Goal: Task Accomplishment & Management: Use online tool/utility

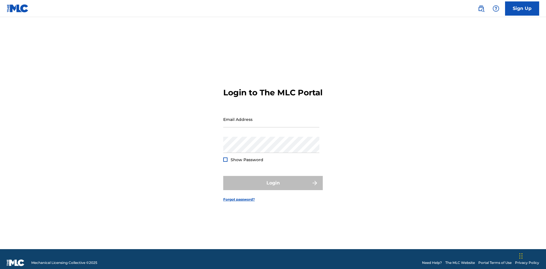
scroll to position [7, 0]
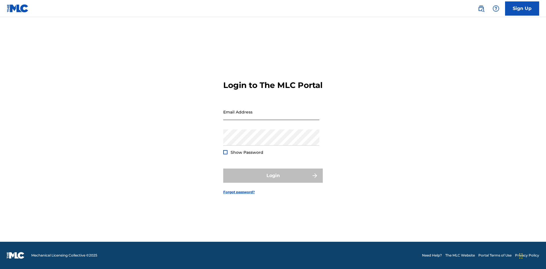
click at [271, 117] on input "Email Address" at bounding box center [271, 112] width 96 height 16
type input "[EMAIL_ADDRESS][DOMAIN_NAME]"
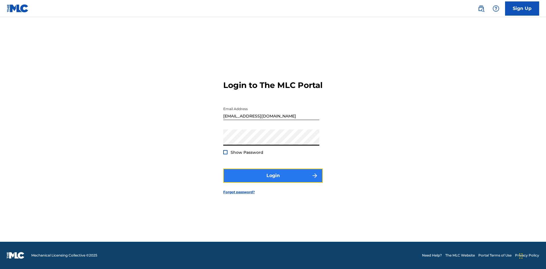
click at [273, 181] on button "Login" at bounding box center [272, 176] width 99 height 14
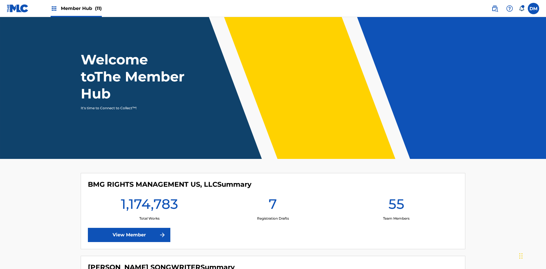
click at [76, 8] on span "Member Hub (11)" at bounding box center [81, 8] width 41 height 7
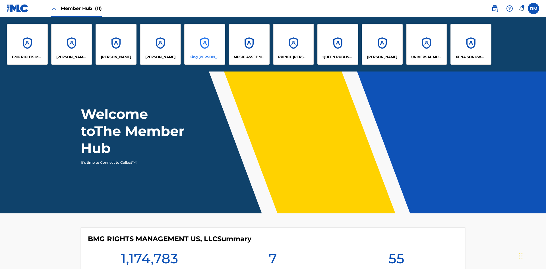
click at [204, 57] on p "King [PERSON_NAME]" at bounding box center [204, 57] width 31 height 5
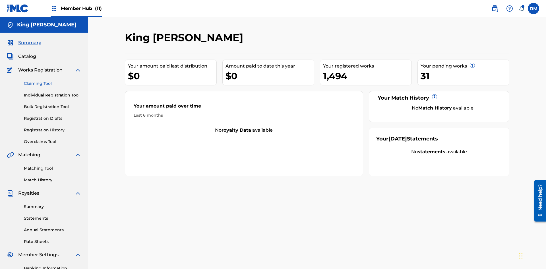
click at [53, 81] on link "Claiming Tool" at bounding box center [52, 84] width 57 height 6
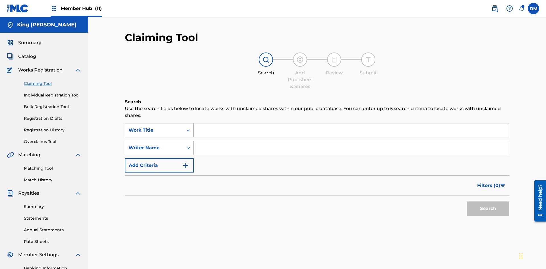
click at [154, 127] on div "Work Title" at bounding box center [153, 130] width 51 height 7
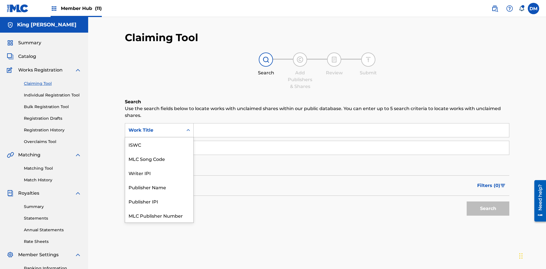
click at [159, 145] on div "ISWC" at bounding box center [159, 145] width 68 height 14
click at [488, 202] on button "Search" at bounding box center [487, 209] width 43 height 14
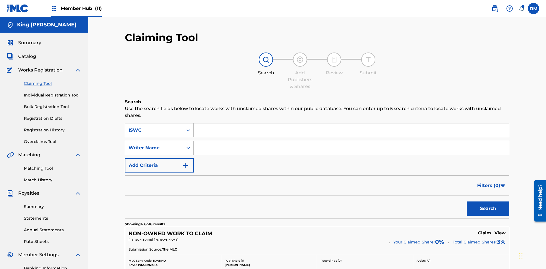
click at [351, 141] on input "Search Form" at bounding box center [351, 148] width 315 height 14
type input "[PERSON_NAME] [PERSON_NAME]"
click at [488, 202] on button "Search" at bounding box center [487, 209] width 43 height 14
click at [351, 141] on input "[PERSON_NAME] [PERSON_NAME]" at bounding box center [351, 148] width 315 height 14
click at [154, 127] on div "ISWC" at bounding box center [153, 130] width 51 height 7
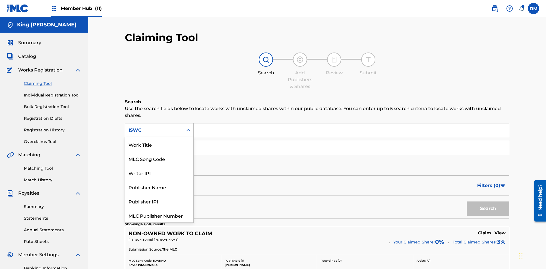
click at [159, 145] on div "Work Title" at bounding box center [159, 145] width 68 height 14
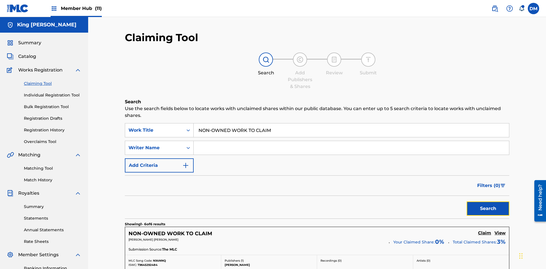
click at [488, 202] on button "Search" at bounding box center [487, 209] width 43 height 14
click at [351, 124] on input "NON-OWNED WORK TO CLAIM" at bounding box center [351, 131] width 315 height 14
click at [154, 127] on div "Work Title" at bounding box center [153, 130] width 51 height 7
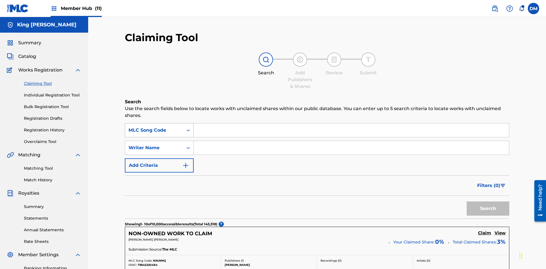
click at [351, 124] on input "Search Form" at bounding box center [351, 131] width 315 height 14
type input "RB0ZQR"
click at [488, 202] on button "Search" at bounding box center [487, 209] width 43 height 14
click at [351, 124] on input "RB0ZQR" at bounding box center [351, 131] width 315 height 14
click at [154, 127] on div "MLC Song Code" at bounding box center [153, 130] width 51 height 7
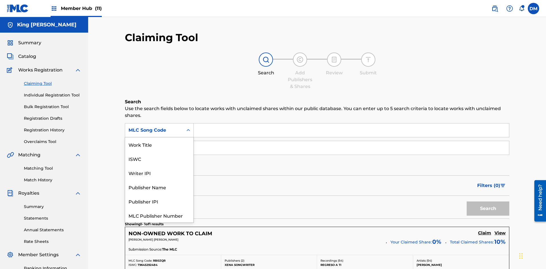
click at [159, 166] on div "Writer IPI" at bounding box center [159, 173] width 68 height 14
click at [488, 202] on button "Search" at bounding box center [487, 209] width 43 height 14
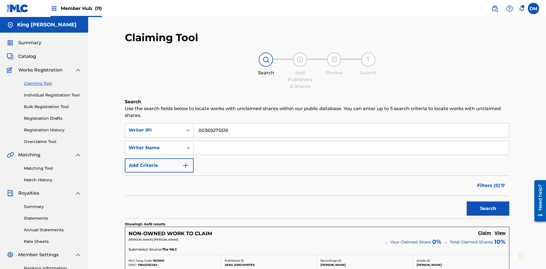
click at [351, 124] on input "00369275519" at bounding box center [351, 131] width 315 height 14
click at [154, 127] on div "Writer IPI" at bounding box center [153, 130] width 51 height 7
click at [351, 124] on input "Search Form" at bounding box center [351, 131] width 315 height 14
type input "Xena Songwriter"
click at [488, 202] on button "Search" at bounding box center [487, 209] width 43 height 14
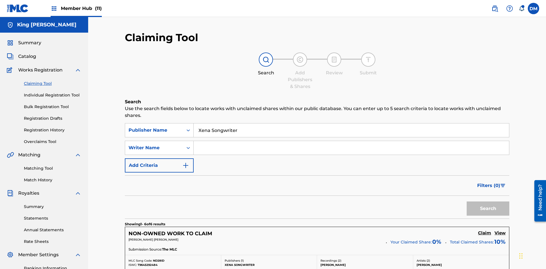
click at [351, 124] on input "Xena Songwriter" at bounding box center [351, 131] width 315 height 14
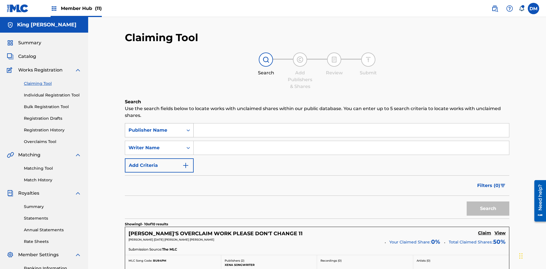
click at [154, 127] on div "Publisher Name" at bounding box center [153, 130] width 51 height 7
click at [488, 202] on button "Search" at bounding box center [487, 209] width 43 height 14
click at [351, 124] on input "99184874065" at bounding box center [351, 131] width 315 height 14
click at [154, 127] on div "Publisher IPI" at bounding box center [153, 130] width 51 height 7
click at [488, 202] on button "Search" at bounding box center [487, 209] width 43 height 14
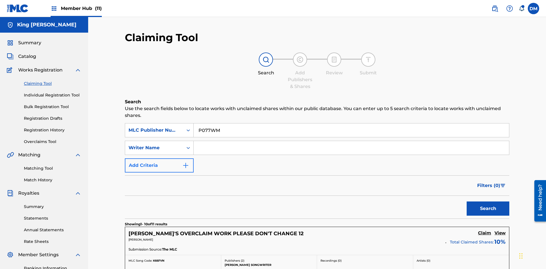
click at [351, 124] on input "P077WM" at bounding box center [351, 131] width 315 height 14
click at [159, 159] on button "Add Criteria" at bounding box center [159, 166] width 69 height 14
click at [154, 127] on div "MLC Publisher Number" at bounding box center [153, 130] width 51 height 7
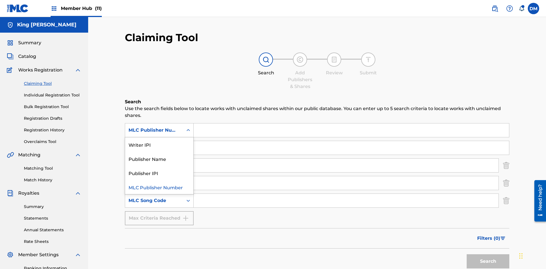
click at [159, 152] on div "Publisher Name" at bounding box center [159, 159] width 68 height 14
click at [154, 145] on div "Writer Name" at bounding box center [153, 148] width 51 height 7
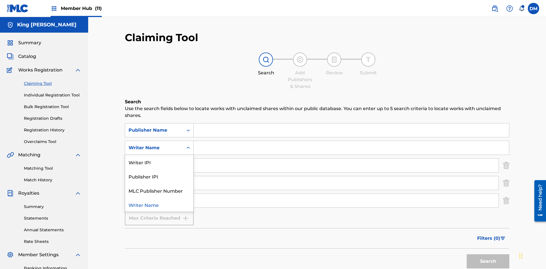
click at [159, 169] on div "Publisher IPI" at bounding box center [159, 176] width 68 height 14
click at [351, 124] on input "Search Form" at bounding box center [351, 131] width 315 height 14
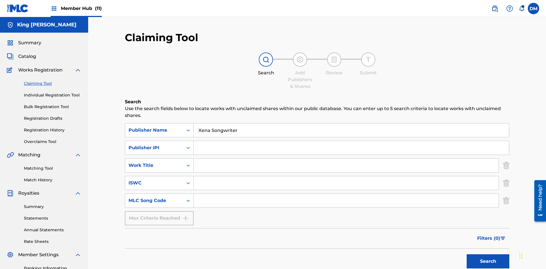
type input "Xena Songwriter"
click at [351, 141] on input "Search Form" at bounding box center [351, 148] width 315 height 14
type input "99184874065"
click at [346, 159] on input "Search Form" at bounding box center [346, 166] width 305 height 14
type input "NON-OWNED WORK TO CLAIM"
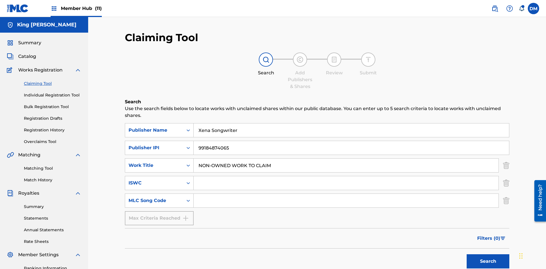
click at [346, 176] on input "Search Form" at bounding box center [346, 183] width 305 height 14
click at [346, 194] on input "Search Form" at bounding box center [346, 201] width 305 height 14
type input "RB0ZQR"
click at [488, 255] on button "Search" at bounding box center [487, 262] width 43 height 14
click at [506, 159] on img "Search Form" at bounding box center [506, 166] width 6 height 14
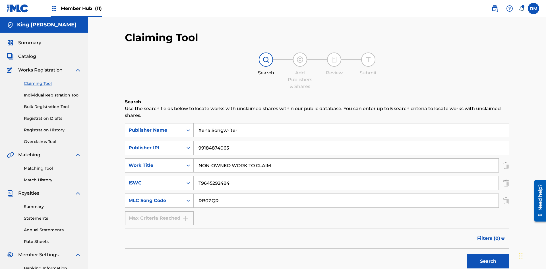
click at [506, 176] on img "Search Form" at bounding box center [506, 183] width 6 height 14
click at [346, 194] on input "RB0ZQR" at bounding box center [346, 201] width 305 height 14
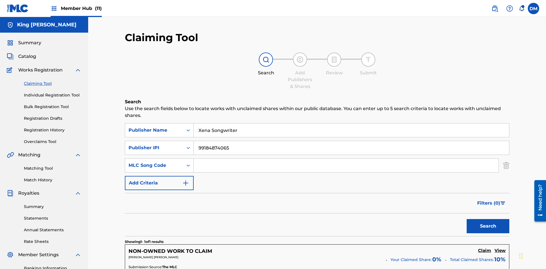
click at [351, 124] on input "Xena Songwriter" at bounding box center [351, 131] width 315 height 14
click at [351, 141] on input "99184874065" at bounding box center [351, 148] width 315 height 14
click at [154, 127] on div "Publisher Name" at bounding box center [153, 130] width 51 height 7
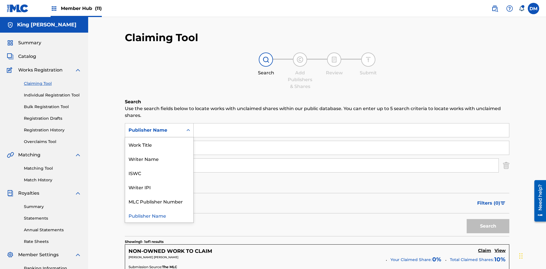
click at [159, 180] on div "Writer IPI" at bounding box center [159, 187] width 68 height 14
click at [154, 145] on div "Publisher IPI" at bounding box center [153, 148] width 51 height 7
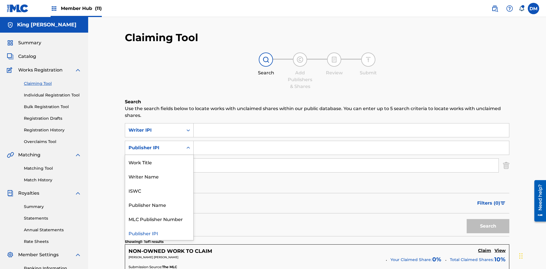
click at [159, 212] on div "MLC Publisher Number" at bounding box center [159, 219] width 68 height 14
click at [154, 162] on div "MLC Song Code" at bounding box center [153, 165] width 51 height 7
